Goal: Task Accomplishment & Management: Manage account settings

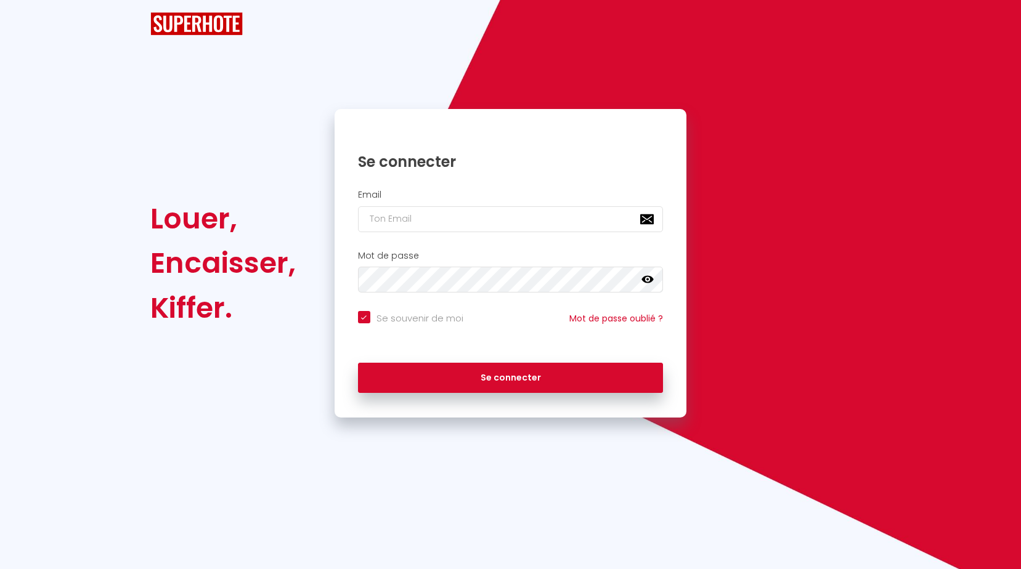
checkbox input "true"
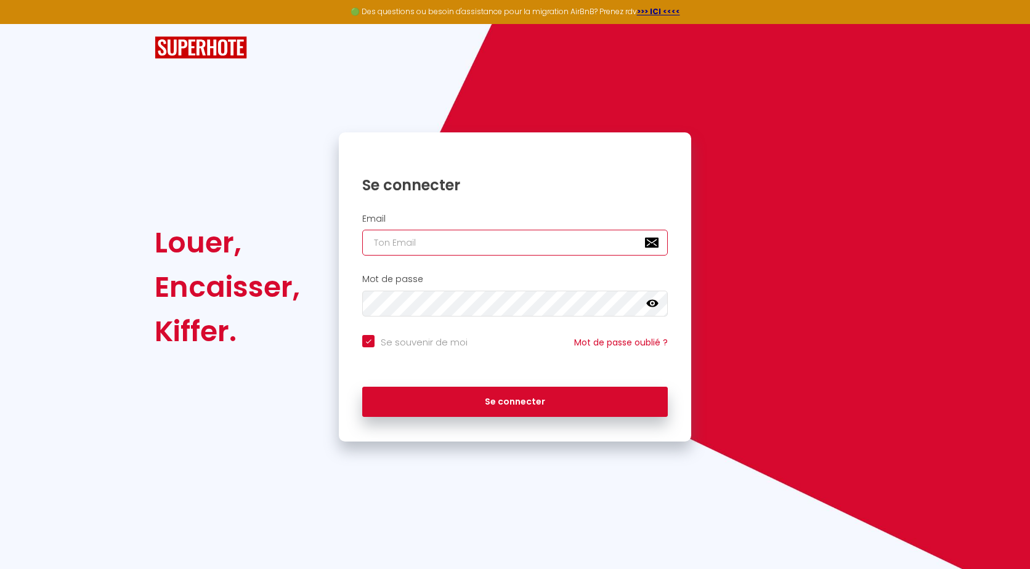
click at [436, 245] on input "email" at bounding box center [515, 243] width 306 height 26
type input "[PERSON_NAME][EMAIL_ADDRESS][PERSON_NAME][DOMAIN_NAME]"
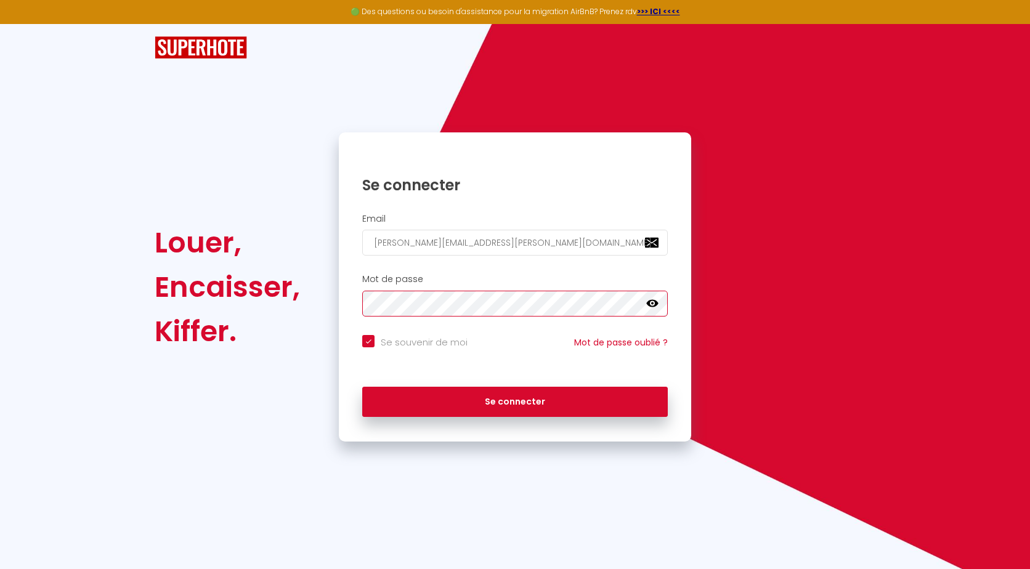
click at [362, 387] on button "Se connecter" at bounding box center [515, 402] width 306 height 31
checkbox input "true"
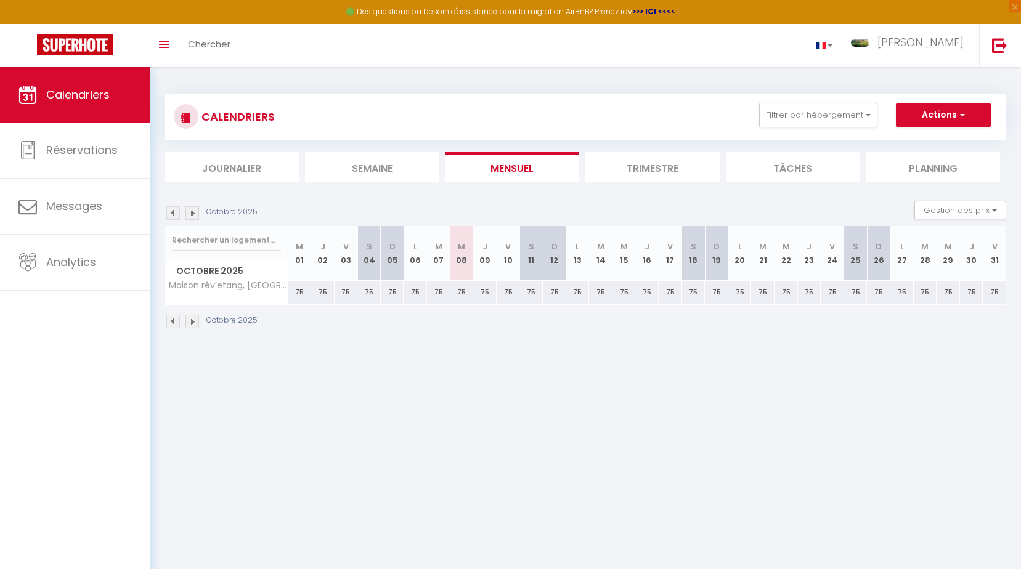
click at [191, 324] on img at bounding box center [192, 322] width 14 height 14
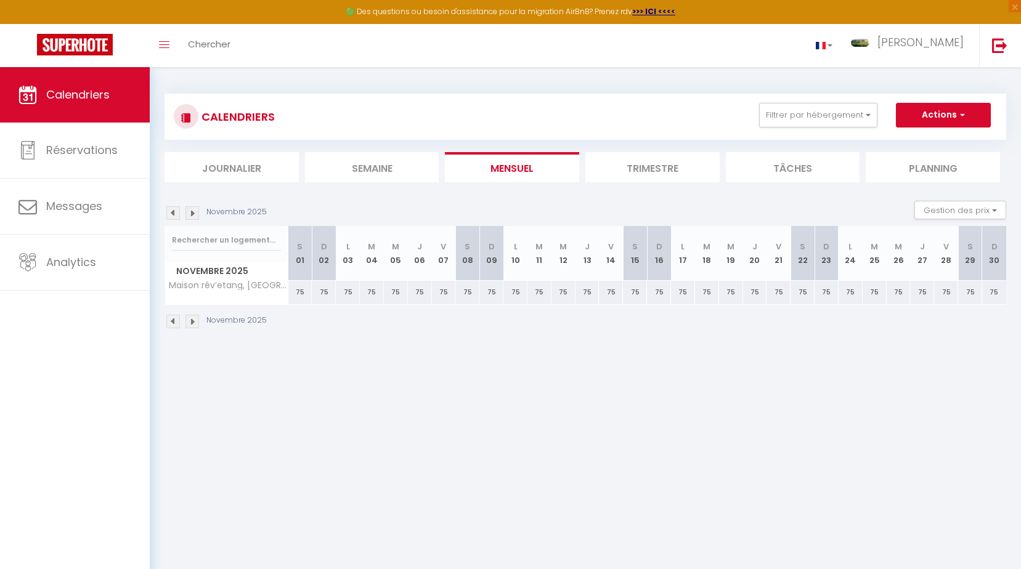
click at [191, 324] on img at bounding box center [192, 322] width 14 height 14
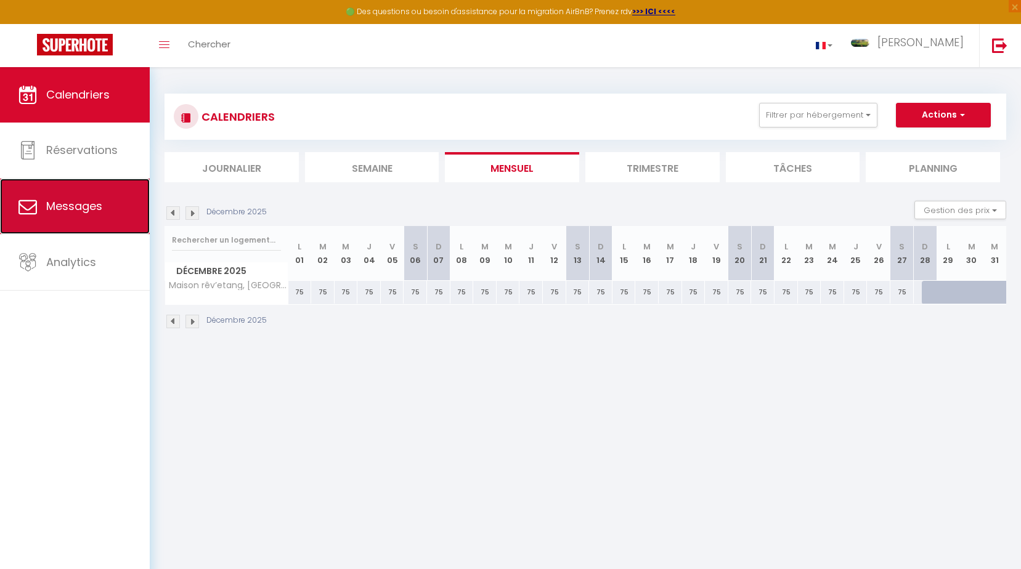
click at [52, 203] on span "Messages" at bounding box center [74, 205] width 56 height 15
select select "message"
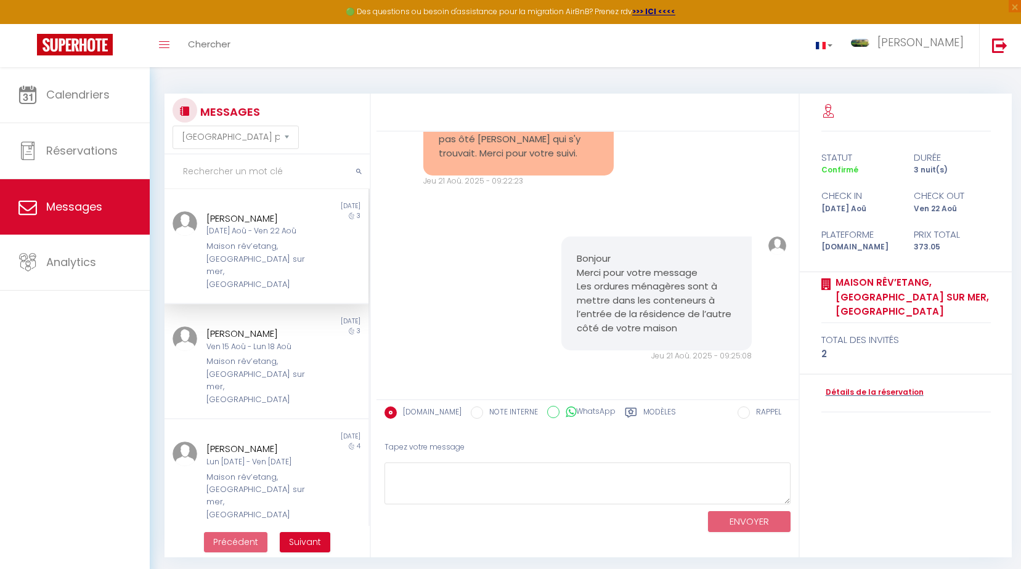
click at [224, 272] on div "Maison rêv’etang, [GEOGRAPHIC_DATA] sur mer, [GEOGRAPHIC_DATA]" at bounding box center [257, 265] width 103 height 51
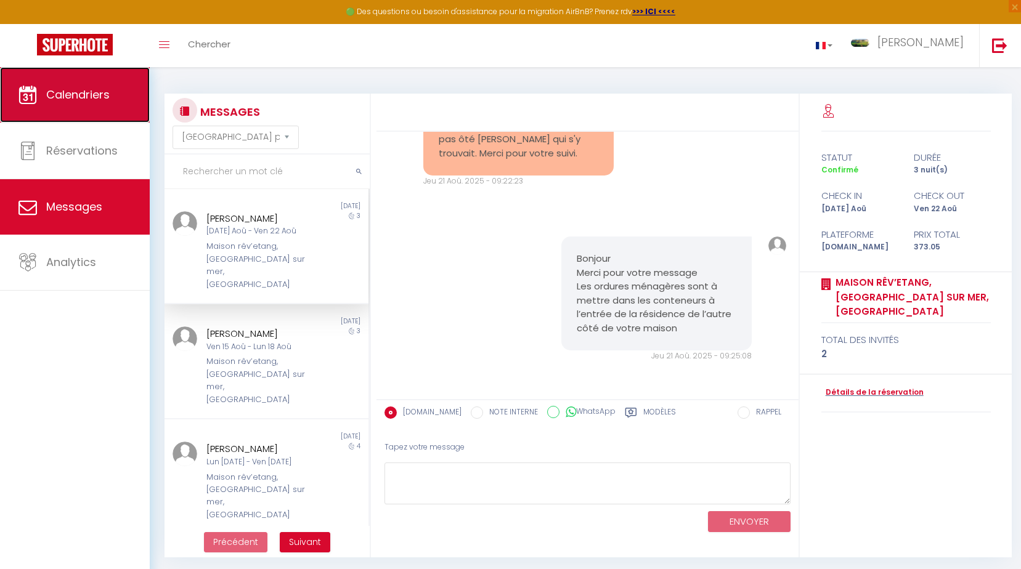
click at [86, 103] on link "Calendriers" at bounding box center [75, 94] width 150 height 55
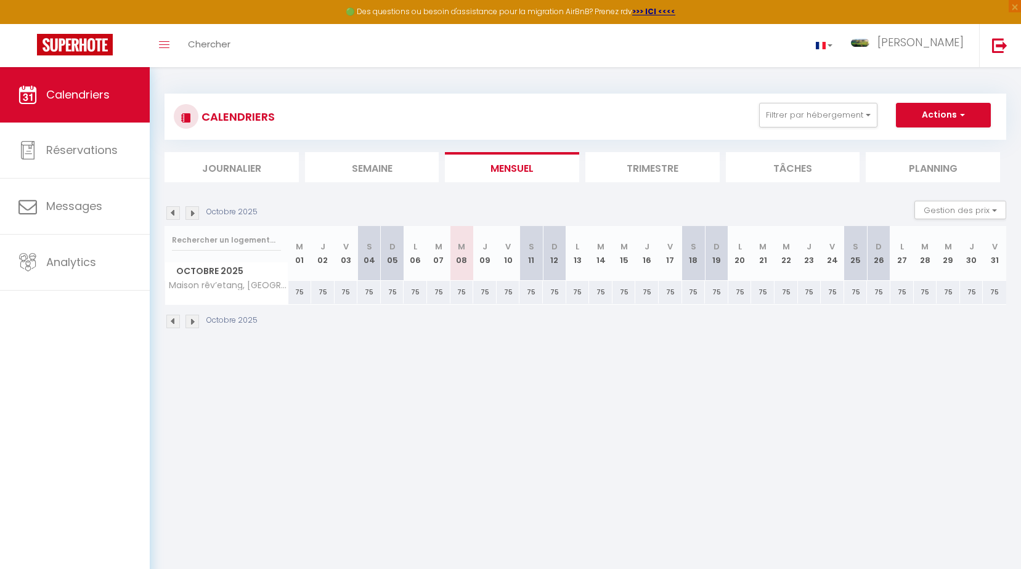
click at [173, 320] on img at bounding box center [173, 322] width 14 height 14
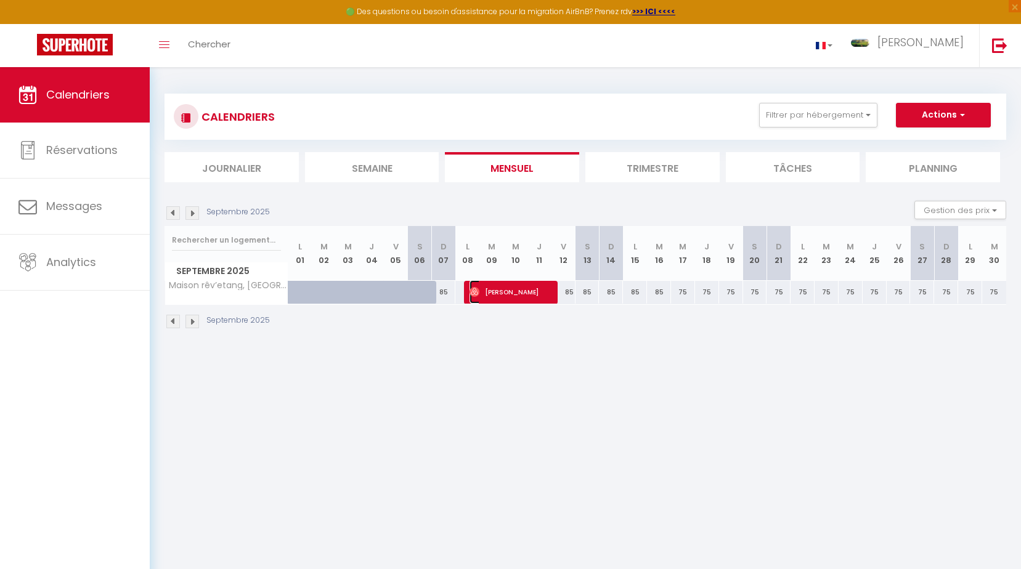
click at [504, 295] on span "[PERSON_NAME]" at bounding box center [510, 291] width 80 height 23
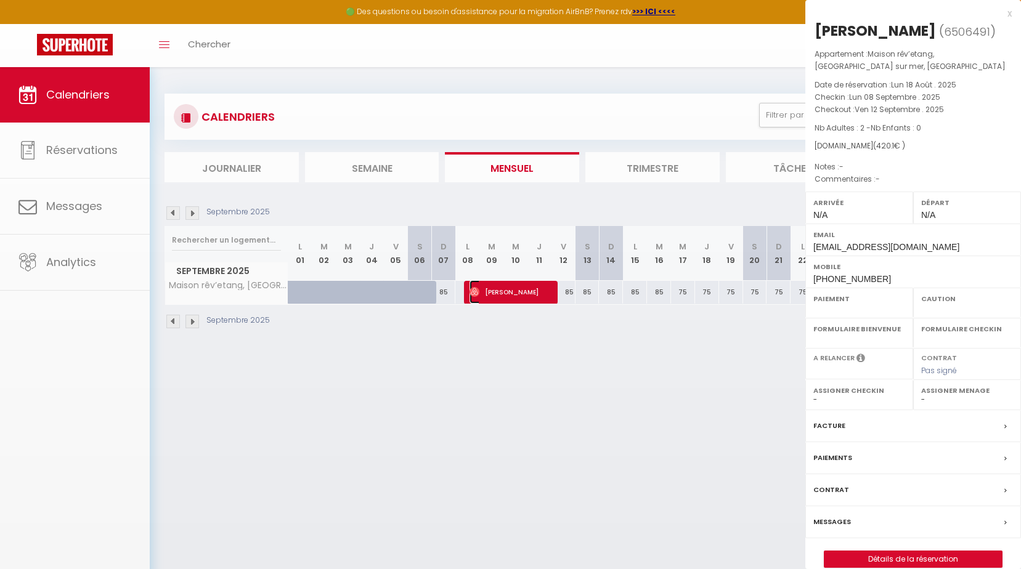
select select "OK"
select select "0"
select select "1"
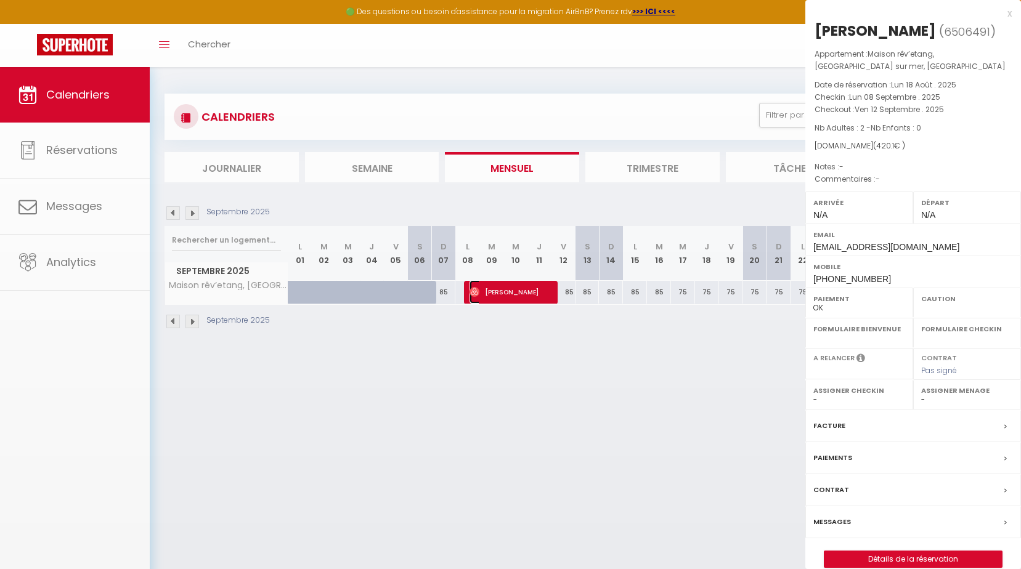
select select
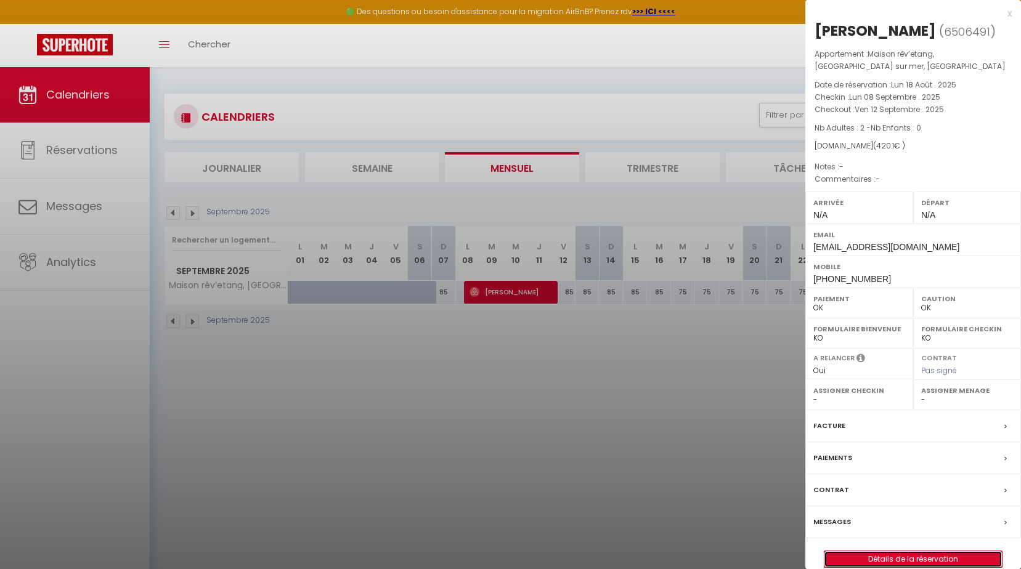
click at [932, 558] on link "Détails de la réservation" at bounding box center [913, 560] width 177 height 16
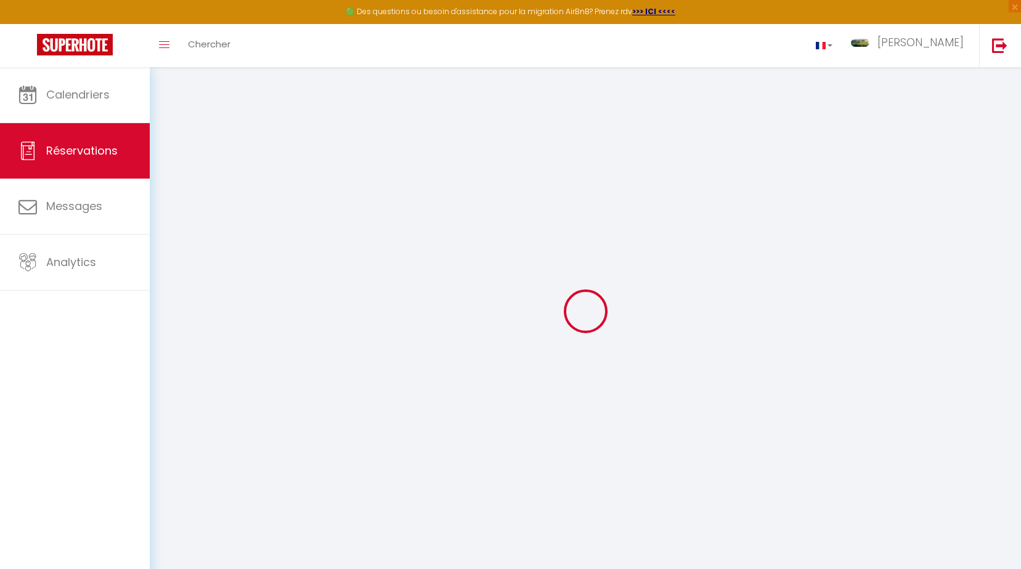
select select
checkbox input "false"
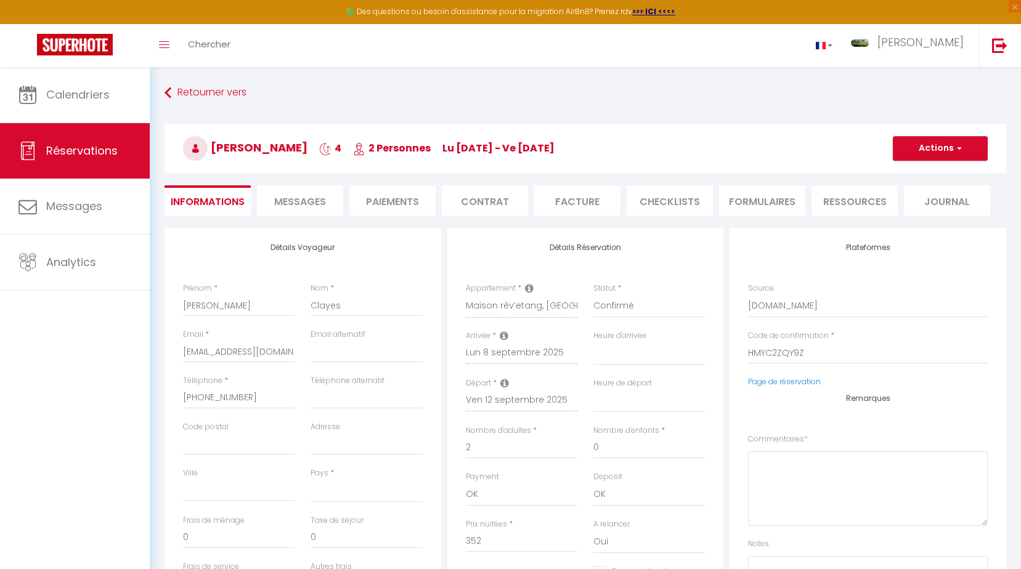
select select
checkbox input "false"
select select
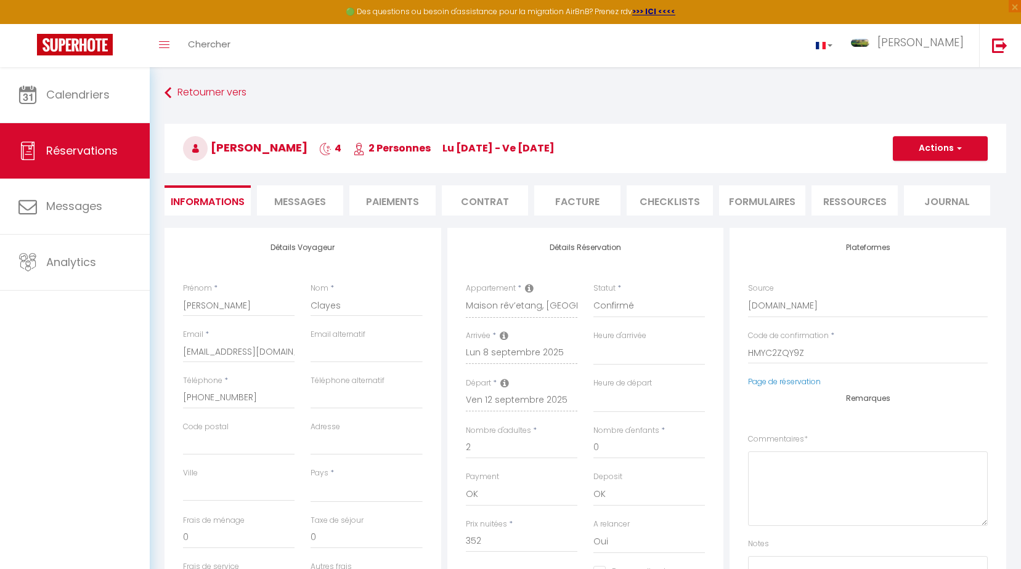
type input "50"
type input "18.1"
select select
checkbox input "false"
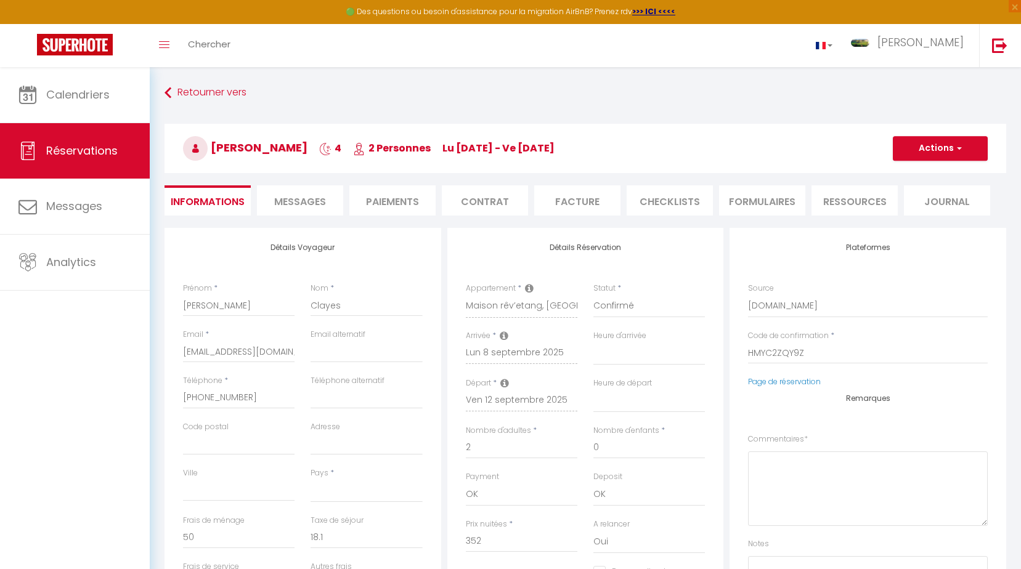
select select
checkbox input "false"
select select
click at [274, 198] on span "Messages" at bounding box center [300, 202] width 52 height 14
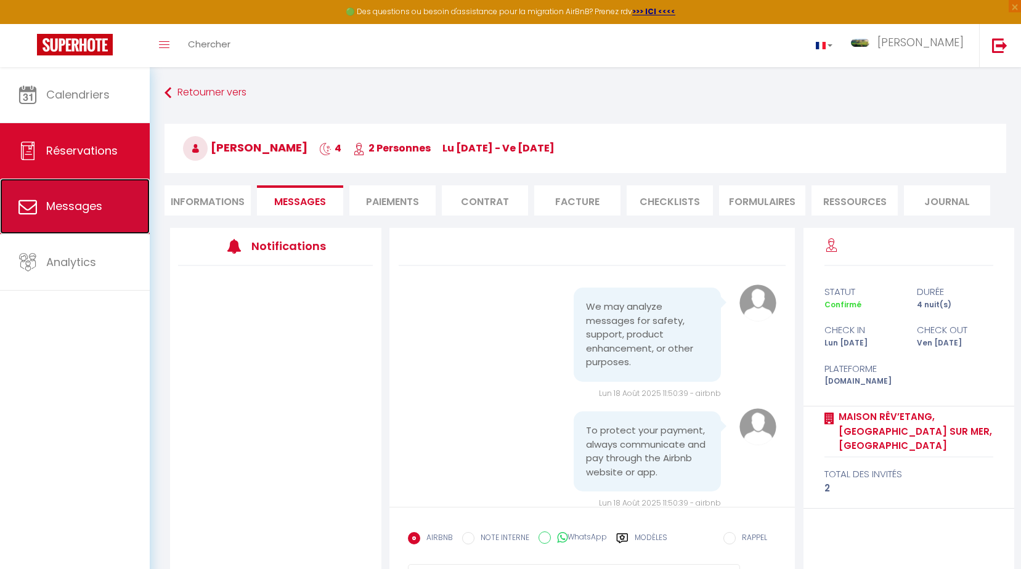
click at [35, 206] on icon at bounding box center [27, 206] width 18 height 18
select select "message"
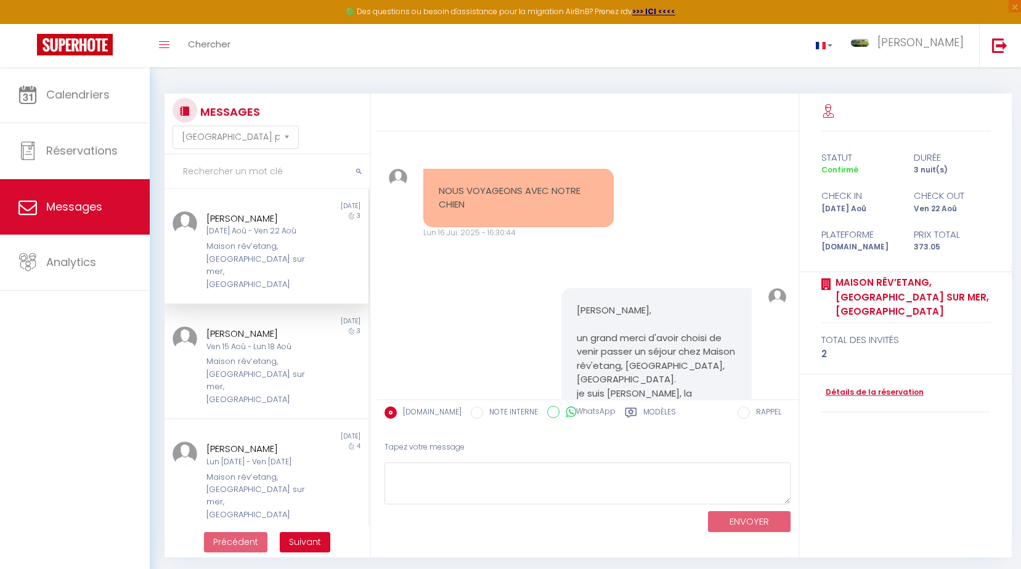
scroll to position [3118, 0]
